Goal: Find specific page/section: Find specific page/section

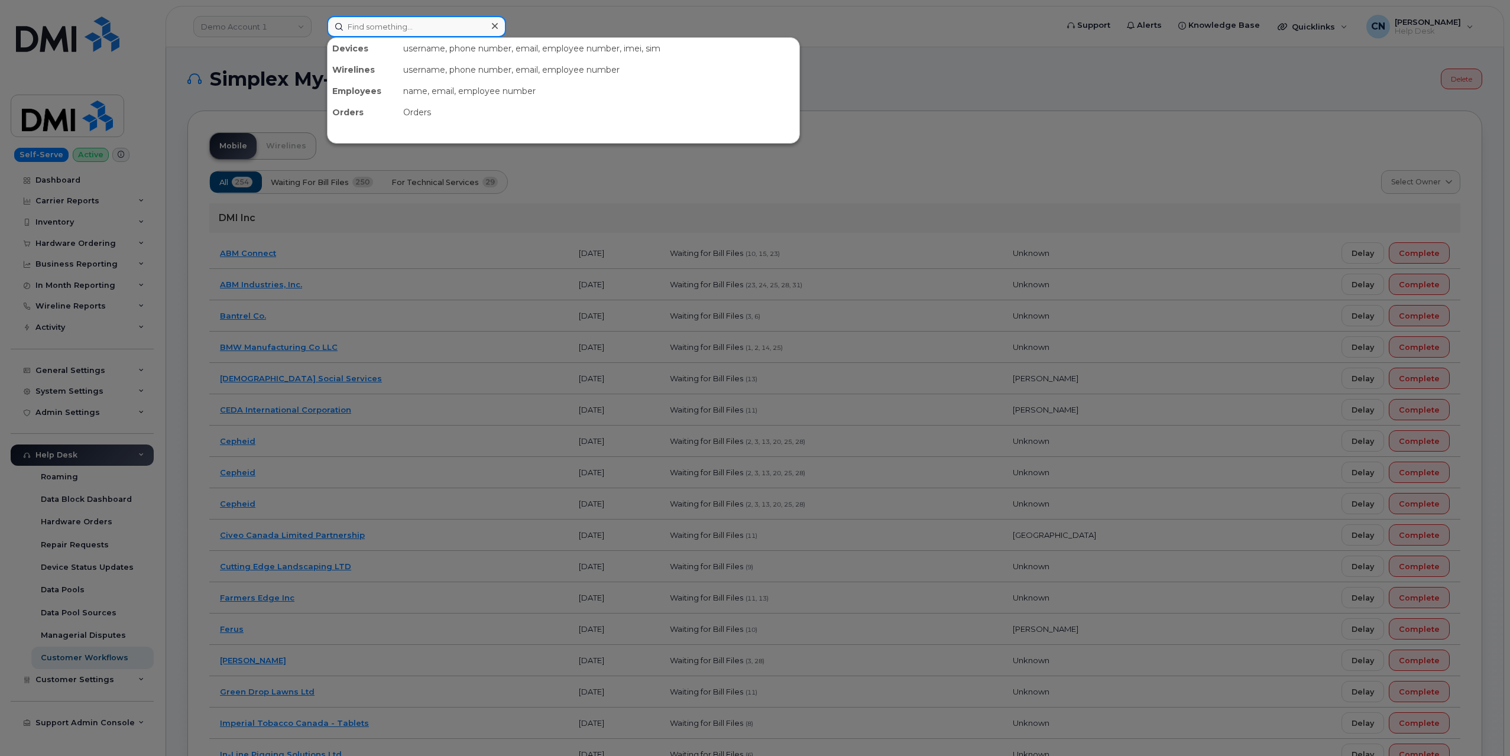
click at [356, 31] on input at bounding box center [416, 26] width 179 height 21
paste input "2495353392"
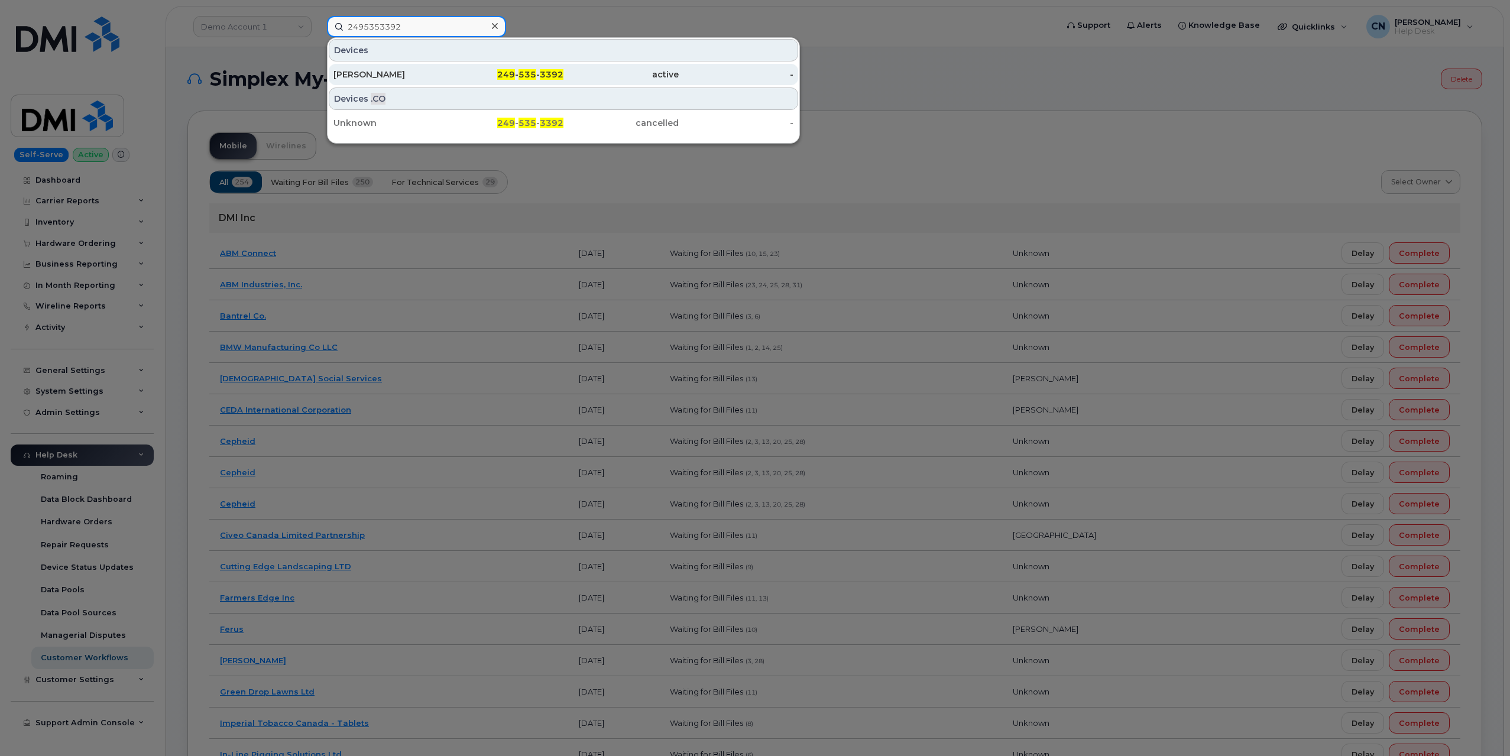
type input "2495353392"
click at [356, 73] on div "[PERSON_NAME]" at bounding box center [390, 75] width 115 height 12
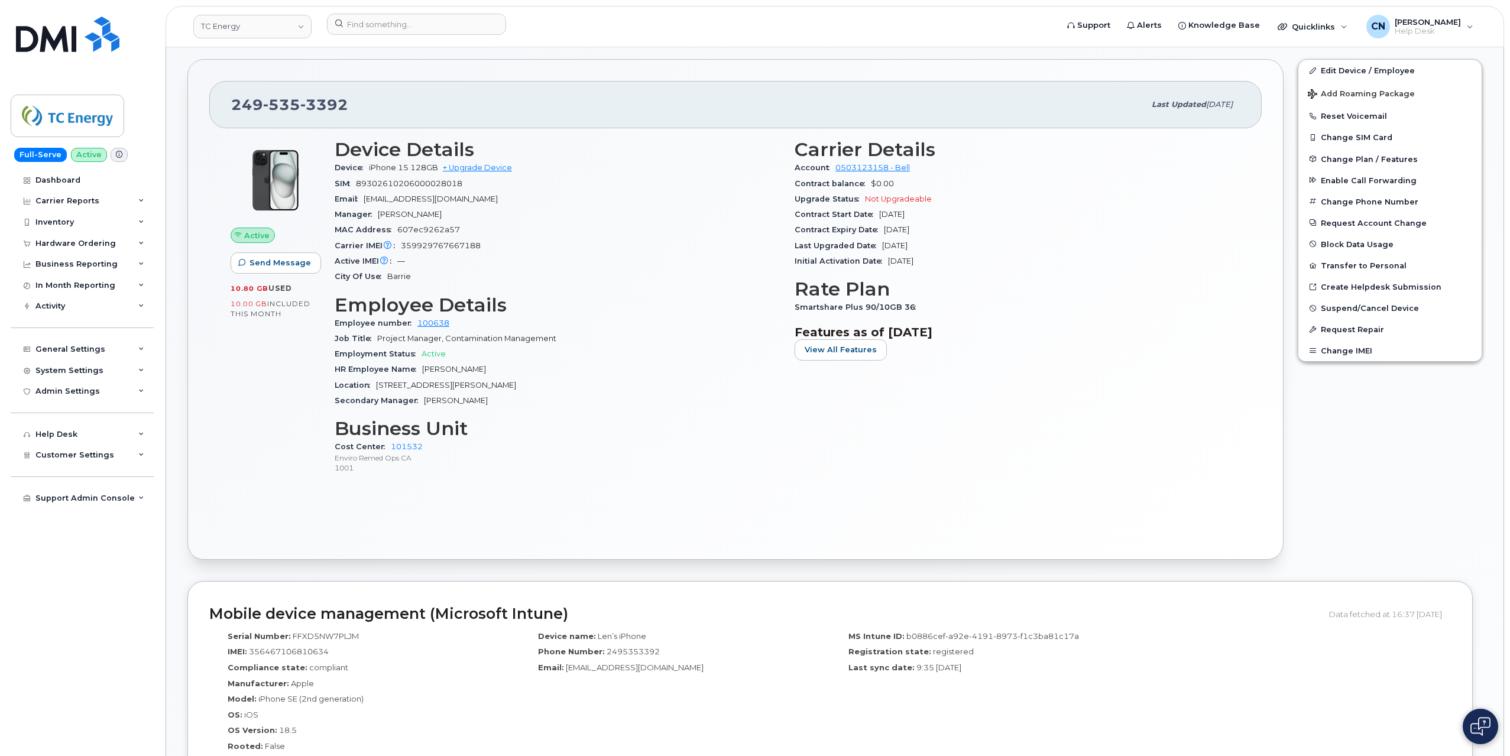
scroll to position [236, 0]
